Goal: Task Accomplishment & Management: Use online tool/utility

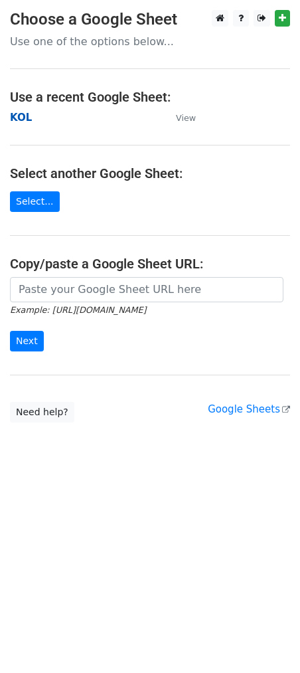
click at [24, 112] on strong "KOL" at bounding box center [21, 118] width 22 height 12
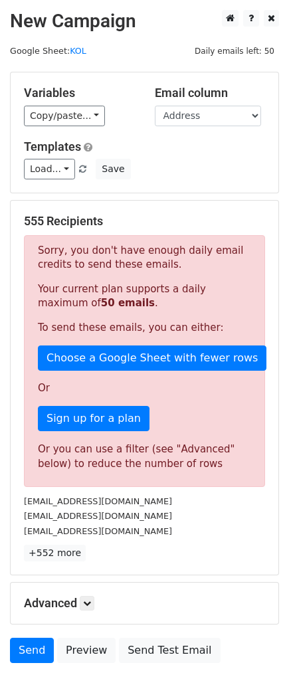
scroll to position [104, 0]
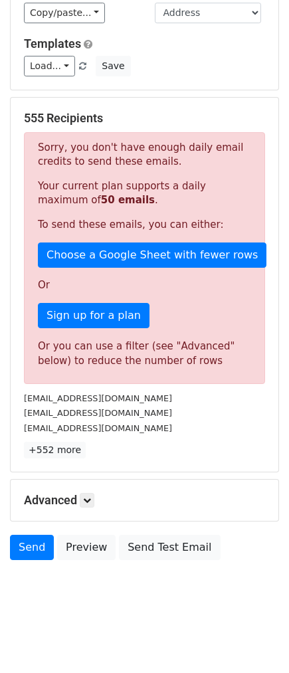
click at [98, 497] on h5 "Advanced" at bounding box center [144, 500] width 241 height 15
click at [94, 497] on link at bounding box center [87, 500] width 15 height 15
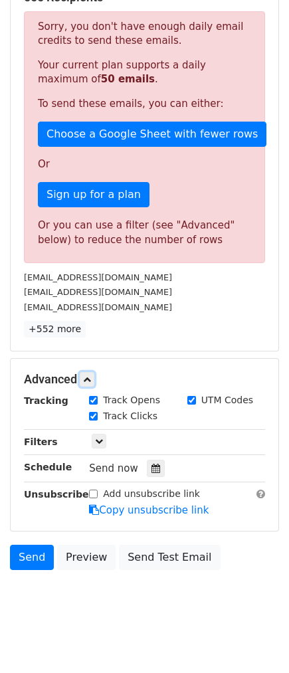
scroll to position [234, 0]
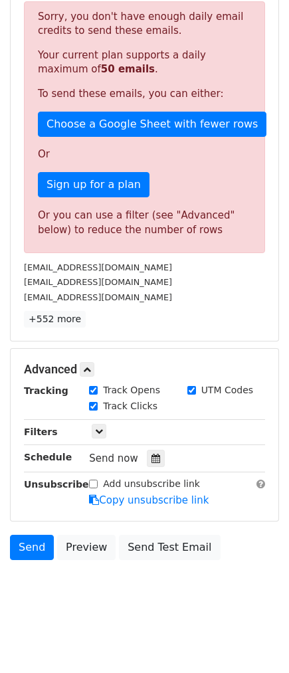
click at [109, 438] on div "Only include spreadsheet rows that match the following filters:" at bounding box center [177, 431] width 196 height 15
click at [104, 433] on link at bounding box center [99, 431] width 15 height 15
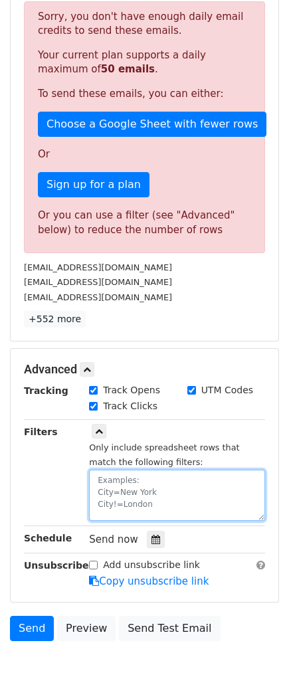
click at [116, 490] on textarea at bounding box center [177, 494] width 176 height 51
paste textarea "Date"
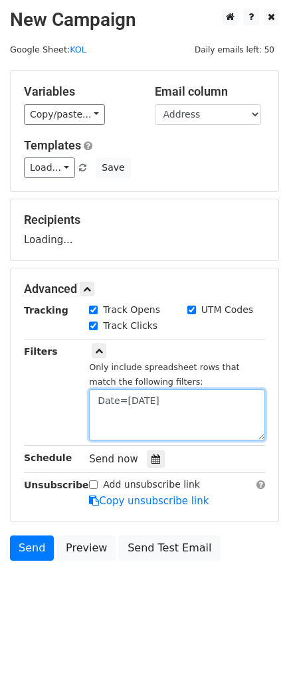
type textarea "Date=2025-10-15"
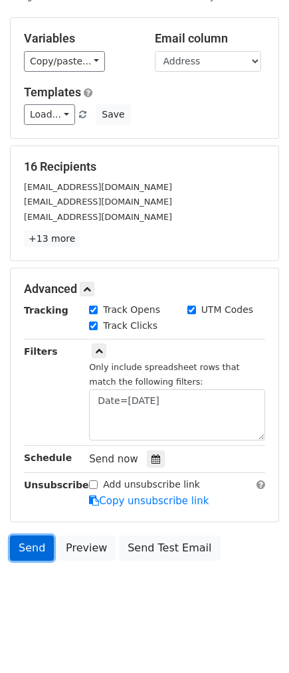
click at [33, 544] on link "Send" at bounding box center [32, 547] width 44 height 25
